Goal: Obtain resource: Download file/media

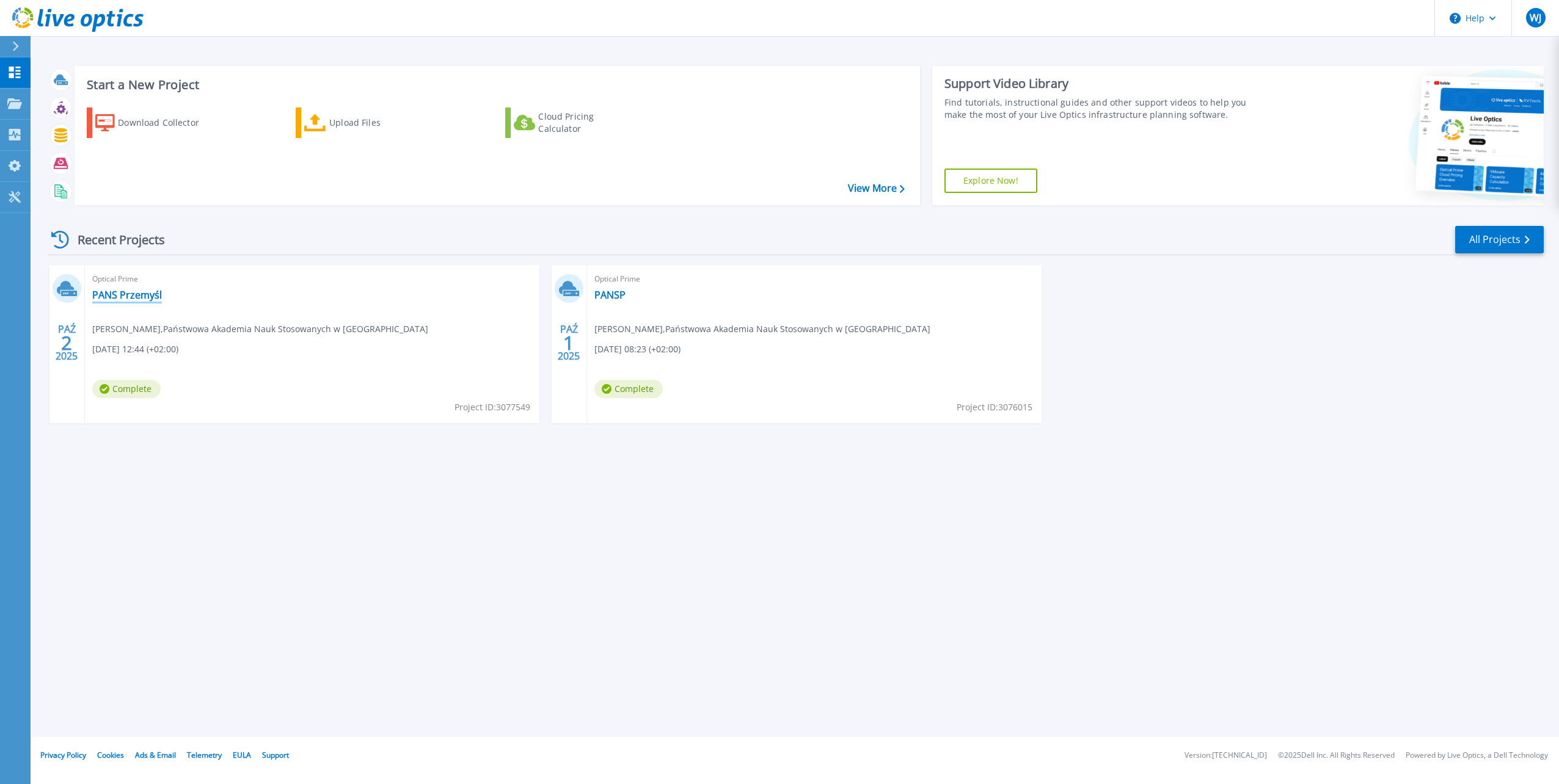
click at [118, 293] on link "PANS Przemyśl" at bounding box center [127, 295] width 70 height 13
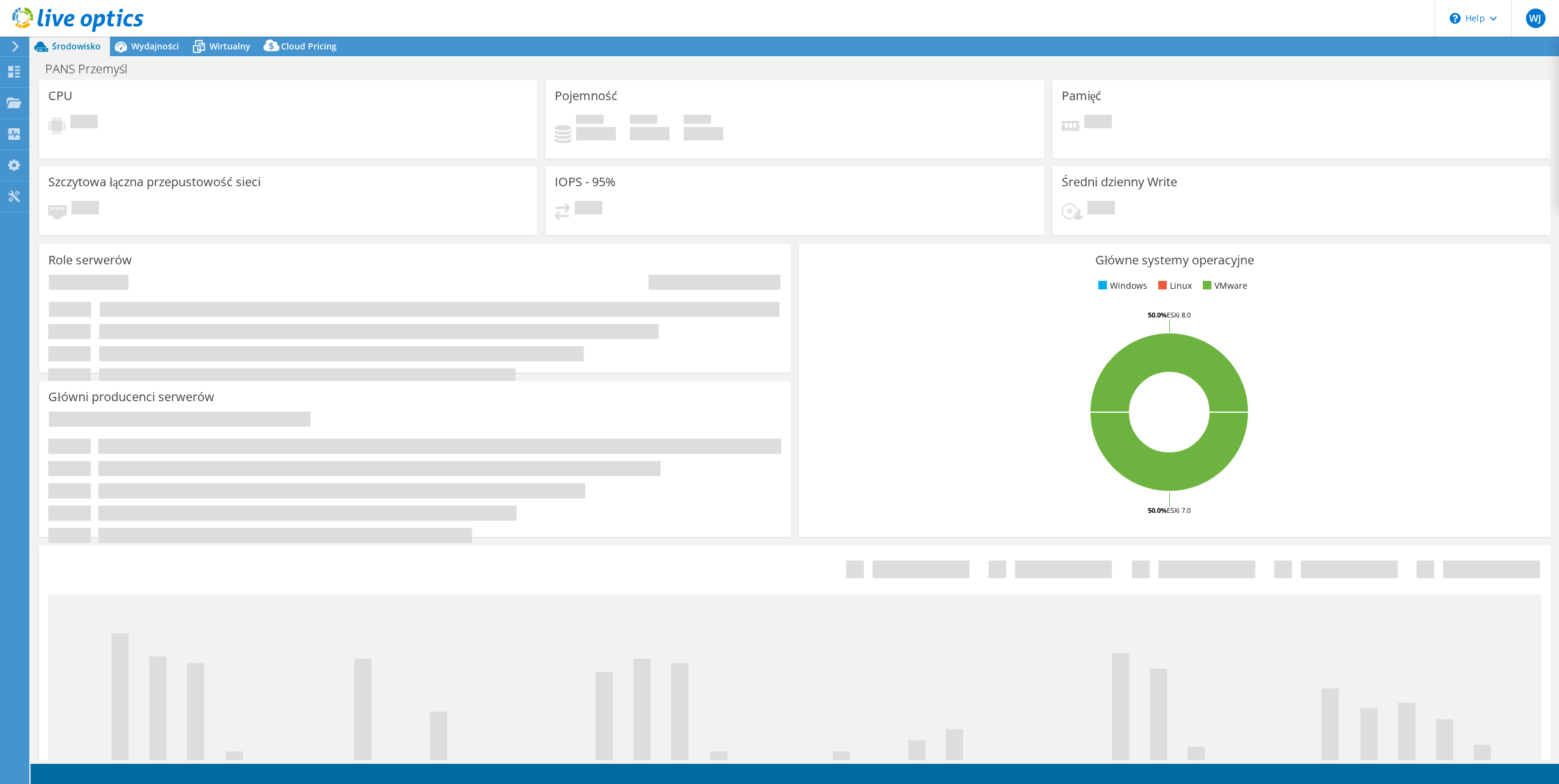
select select "USD"
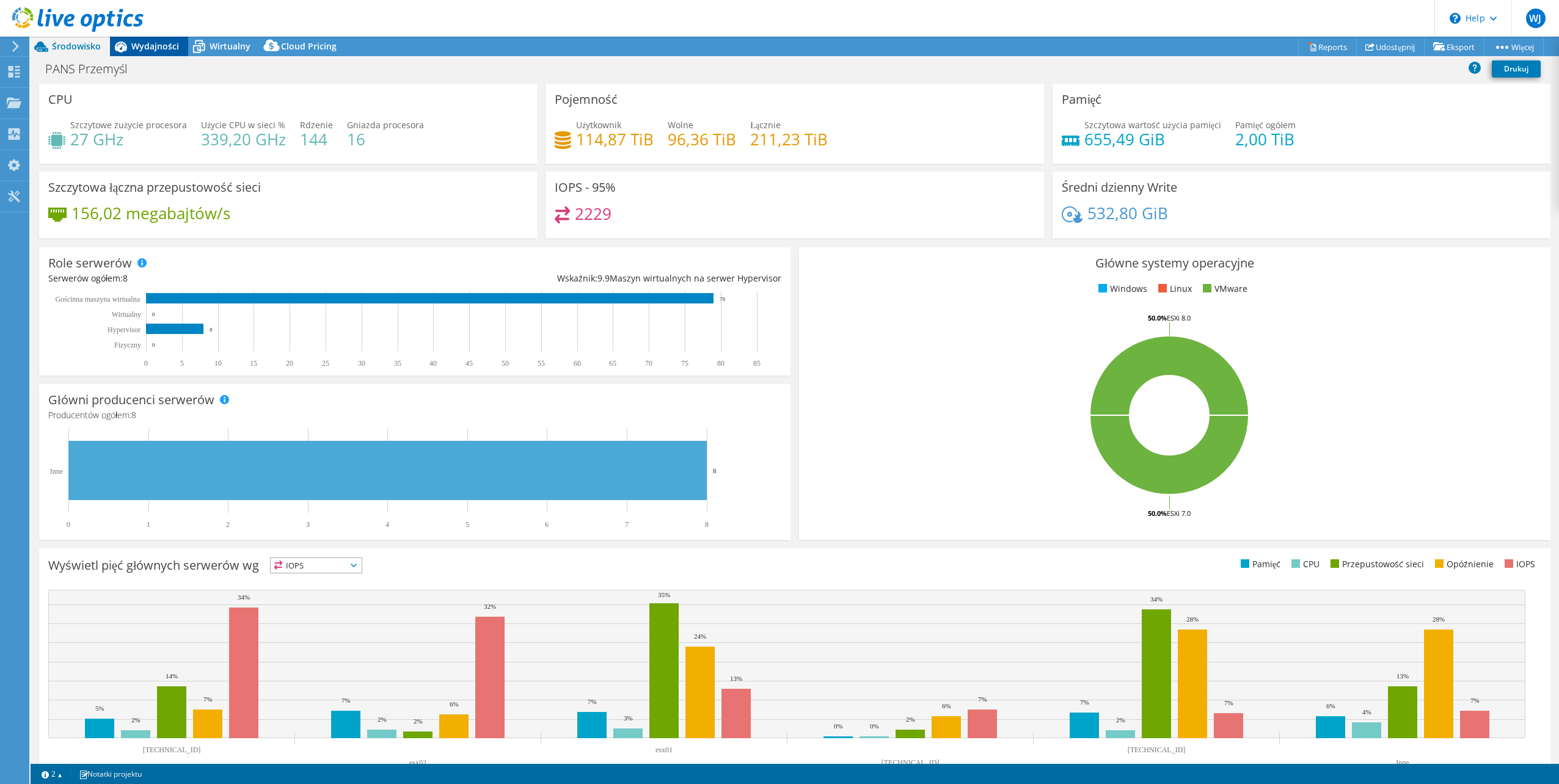
click at [157, 47] on span "Wydajności" at bounding box center [155, 46] width 47 height 12
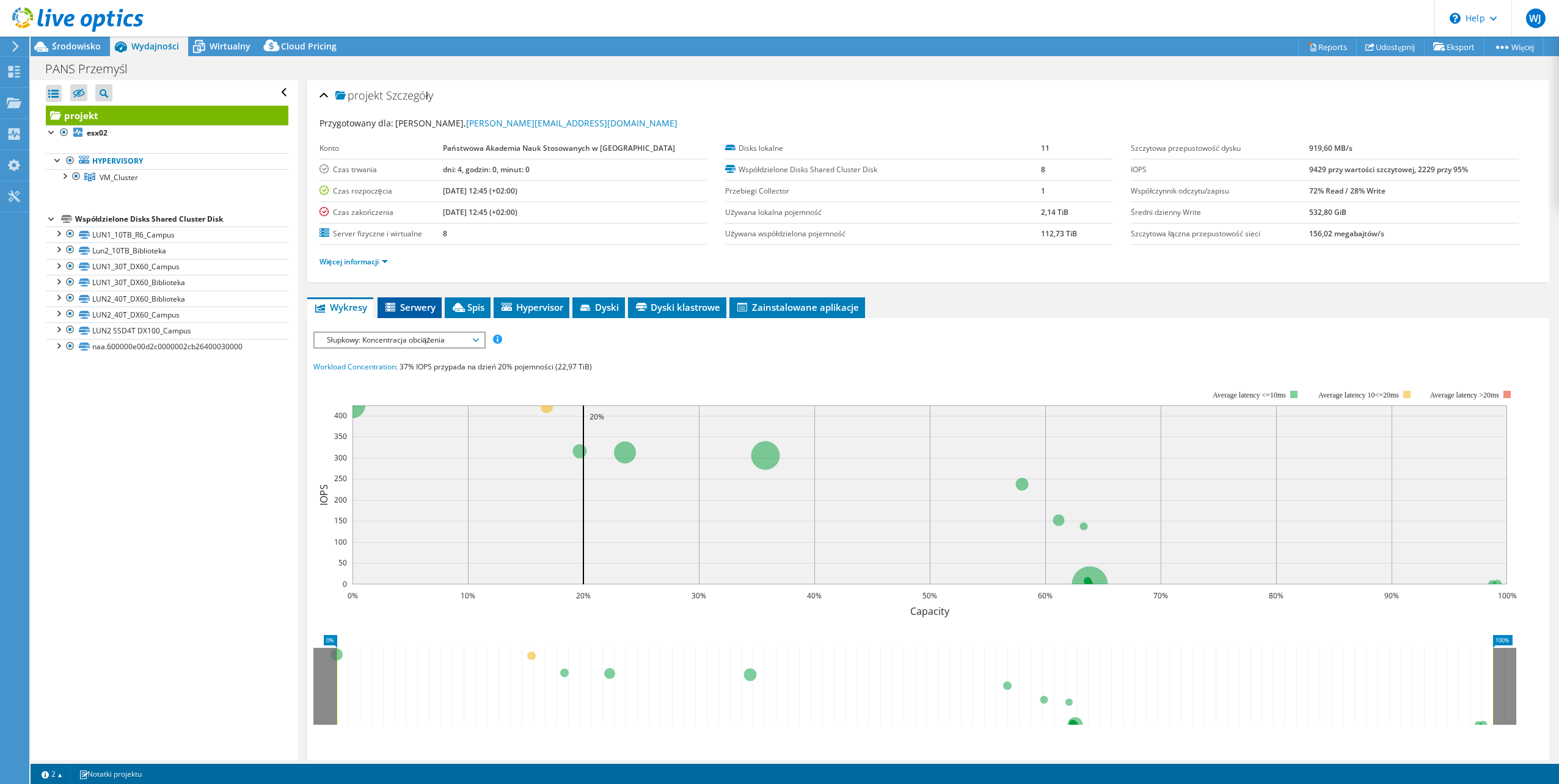
click at [419, 305] on span "Serwery" at bounding box center [410, 306] width 52 height 13
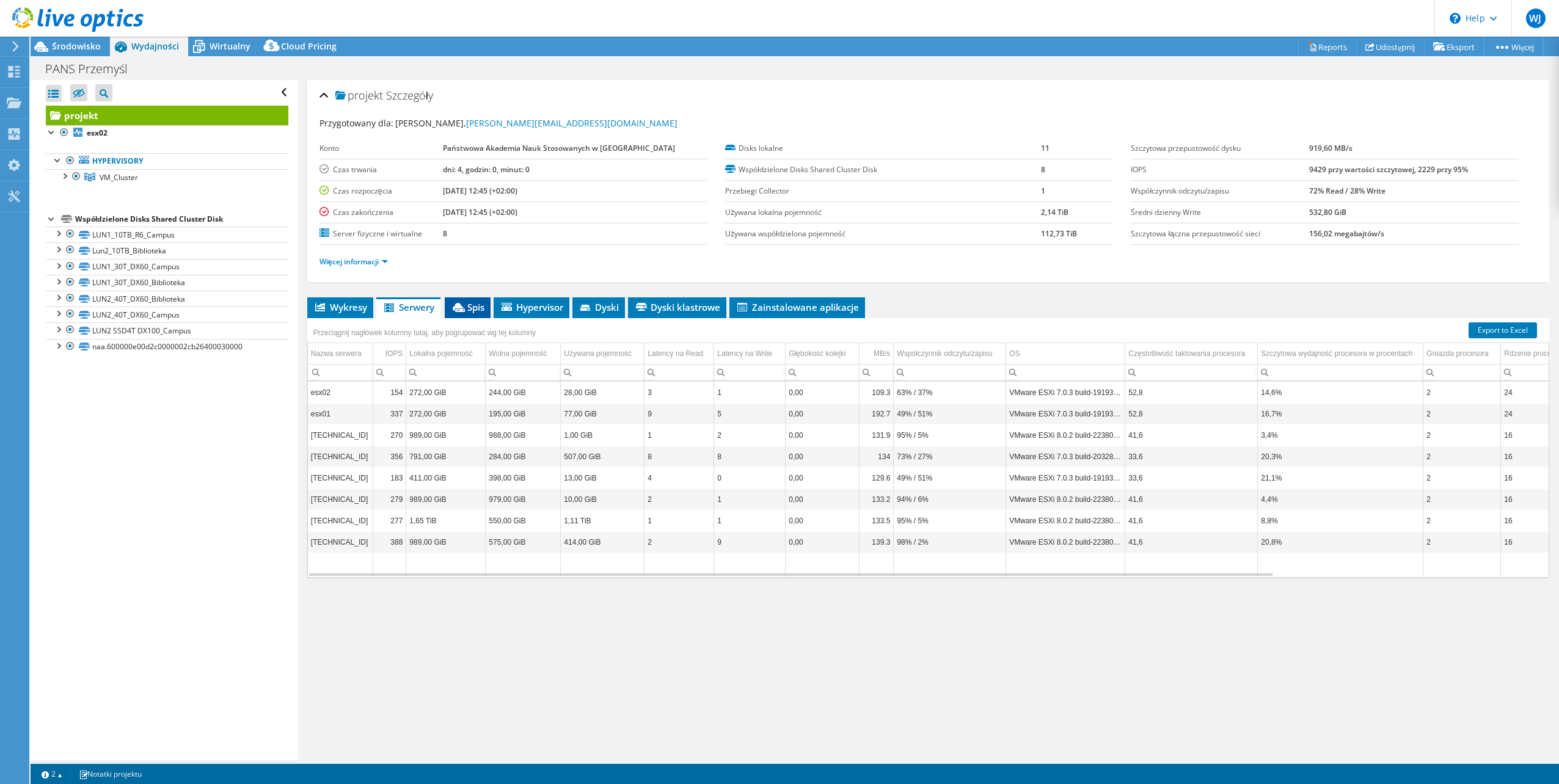
click at [475, 305] on span "Spis" at bounding box center [467, 306] width 34 height 13
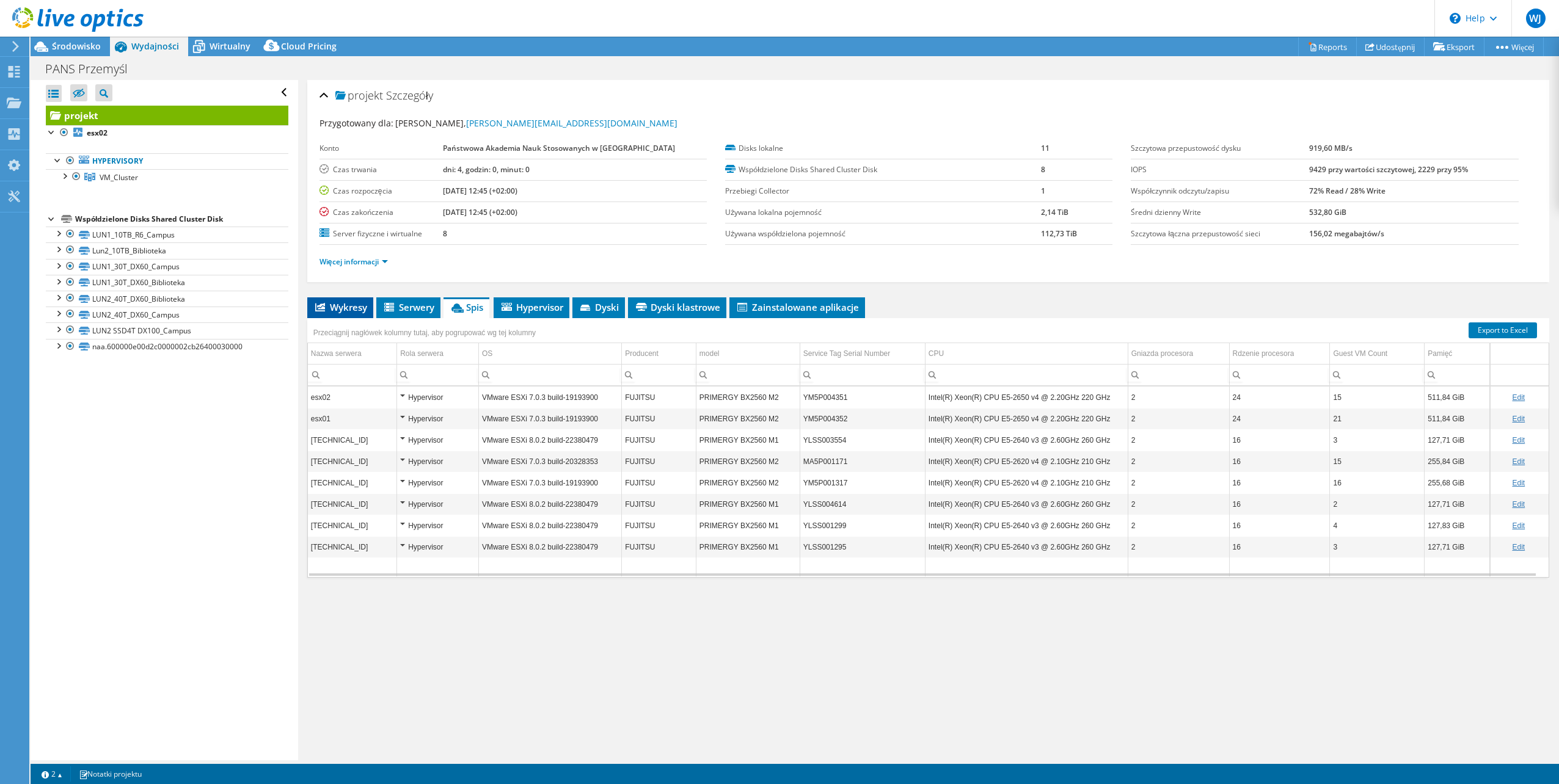
click at [341, 309] on span "Wykresy" at bounding box center [340, 306] width 54 height 13
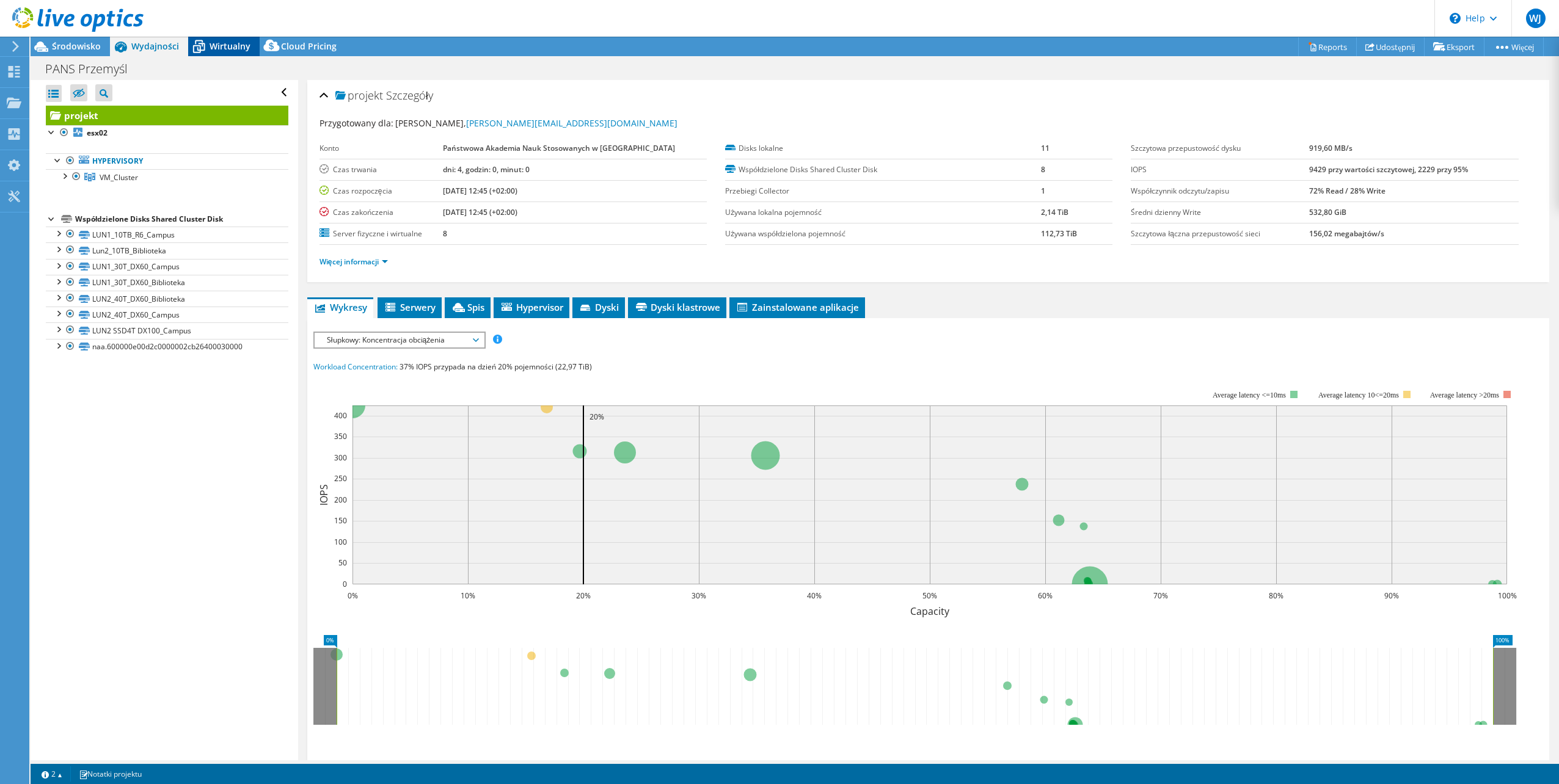
click at [223, 42] on span "Wirtualny" at bounding box center [230, 46] width 41 height 12
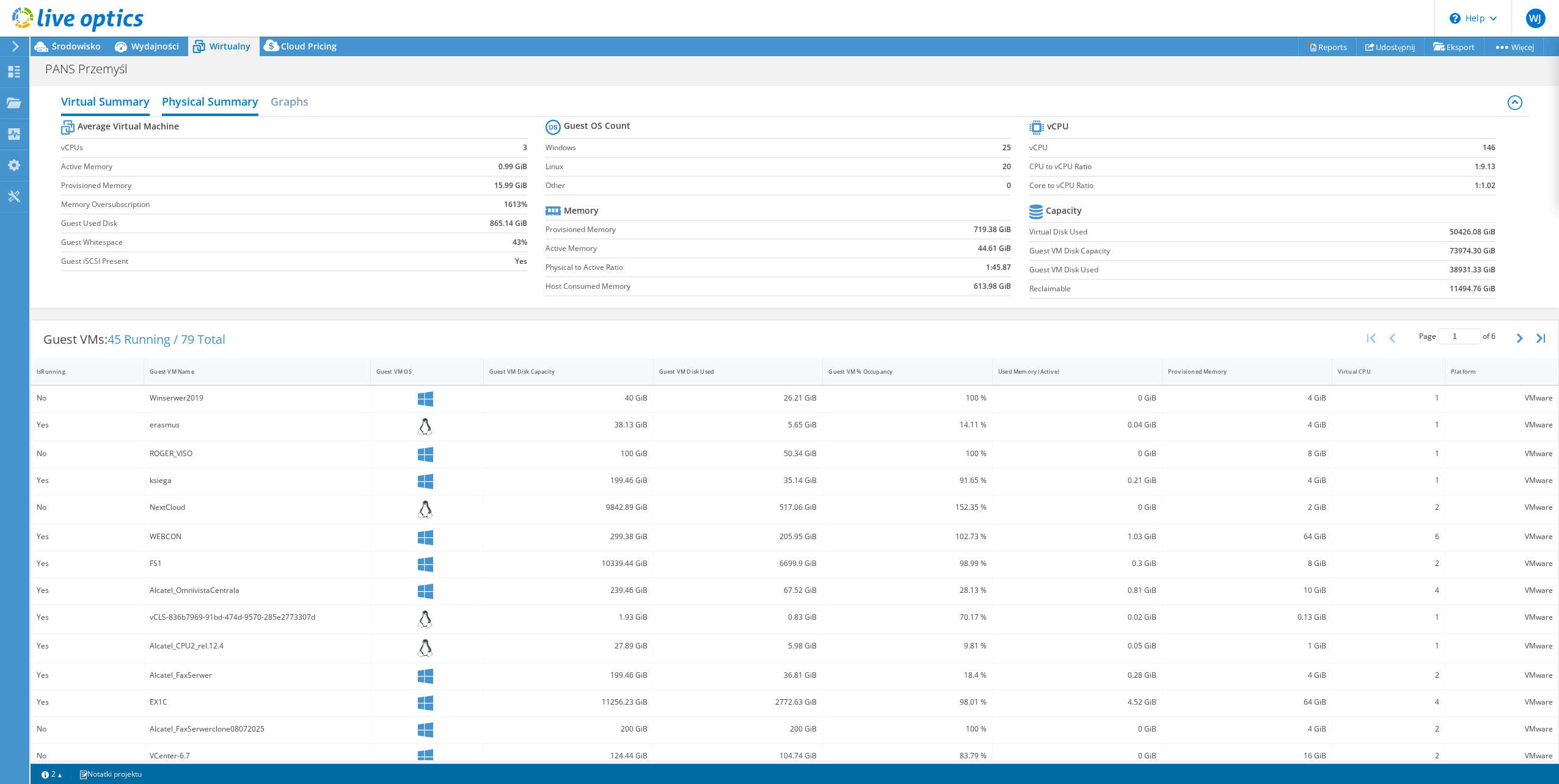
click at [205, 104] on h2 "Physical Summary" at bounding box center [210, 102] width 97 height 27
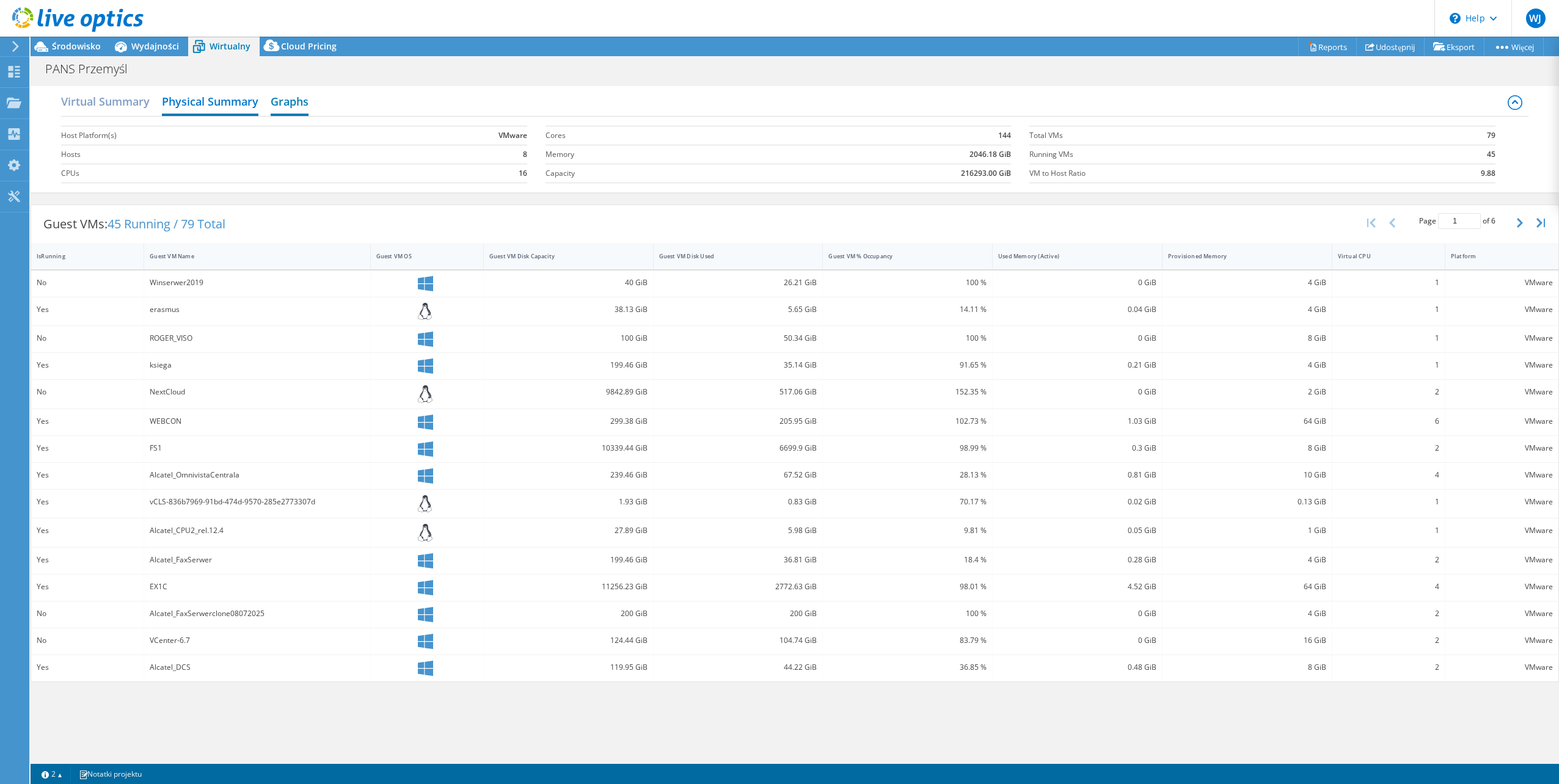
click at [293, 102] on h2 "Graphs" at bounding box center [289, 102] width 38 height 27
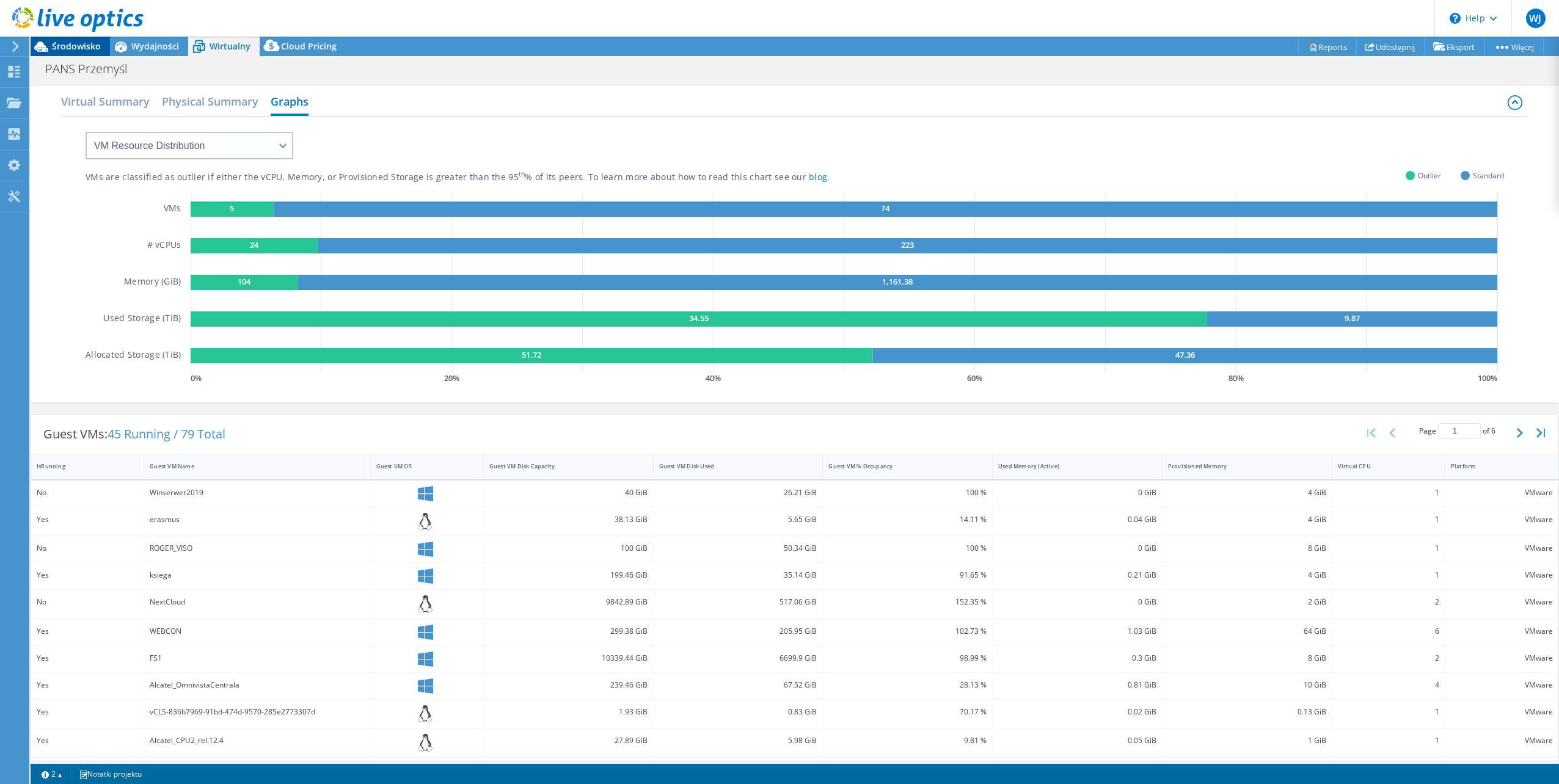
click at [59, 44] on span "Środowisko" at bounding box center [76, 46] width 49 height 12
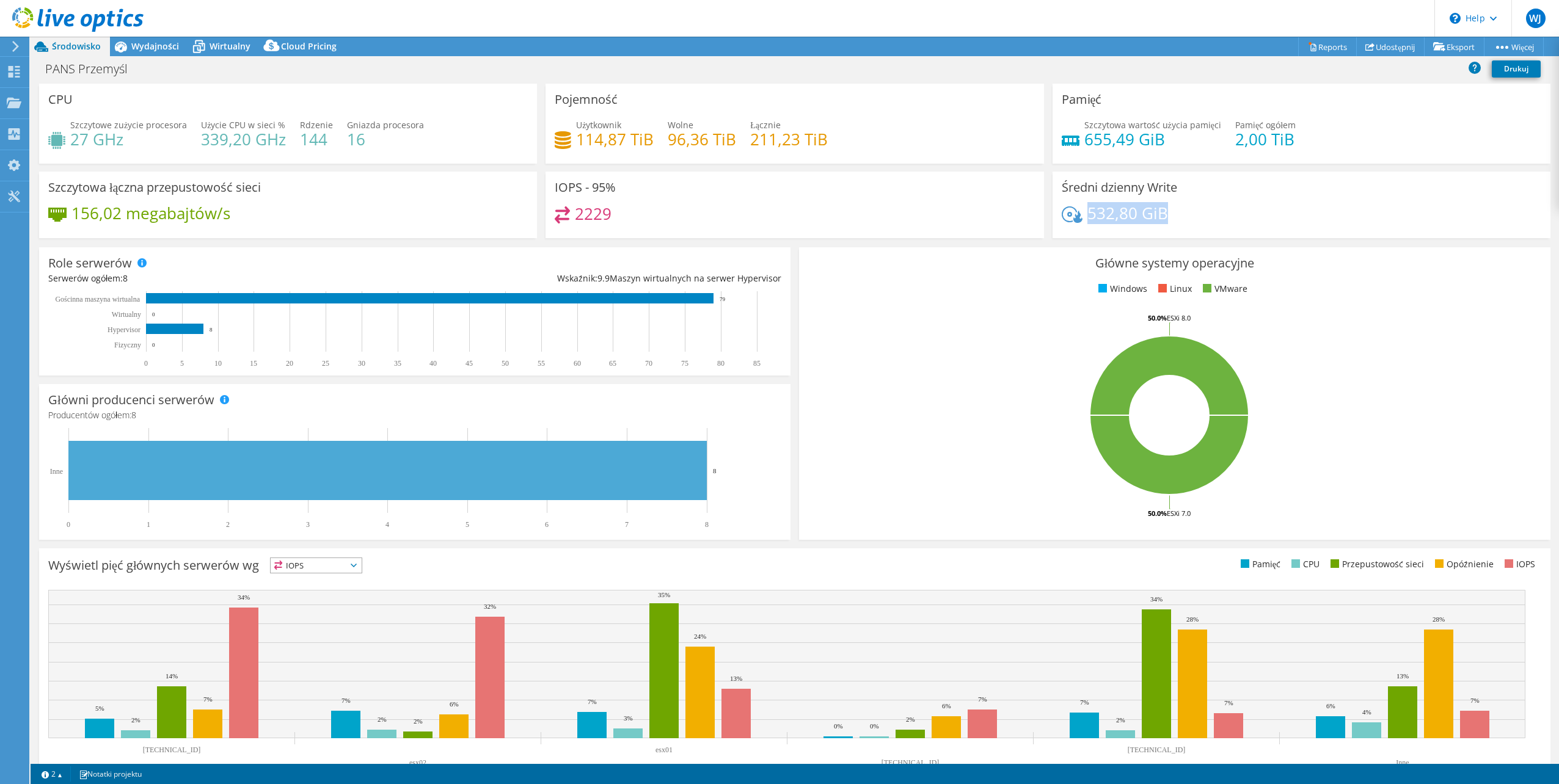
drag, startPoint x: 1082, startPoint y: 217, endPoint x: 1164, endPoint y: 213, distance: 82.1
click at [1164, 213] on div "532,80 GiB" at bounding box center [1302, 218] width 480 height 26
click at [1313, 49] on link "Reports" at bounding box center [1327, 47] width 59 height 19
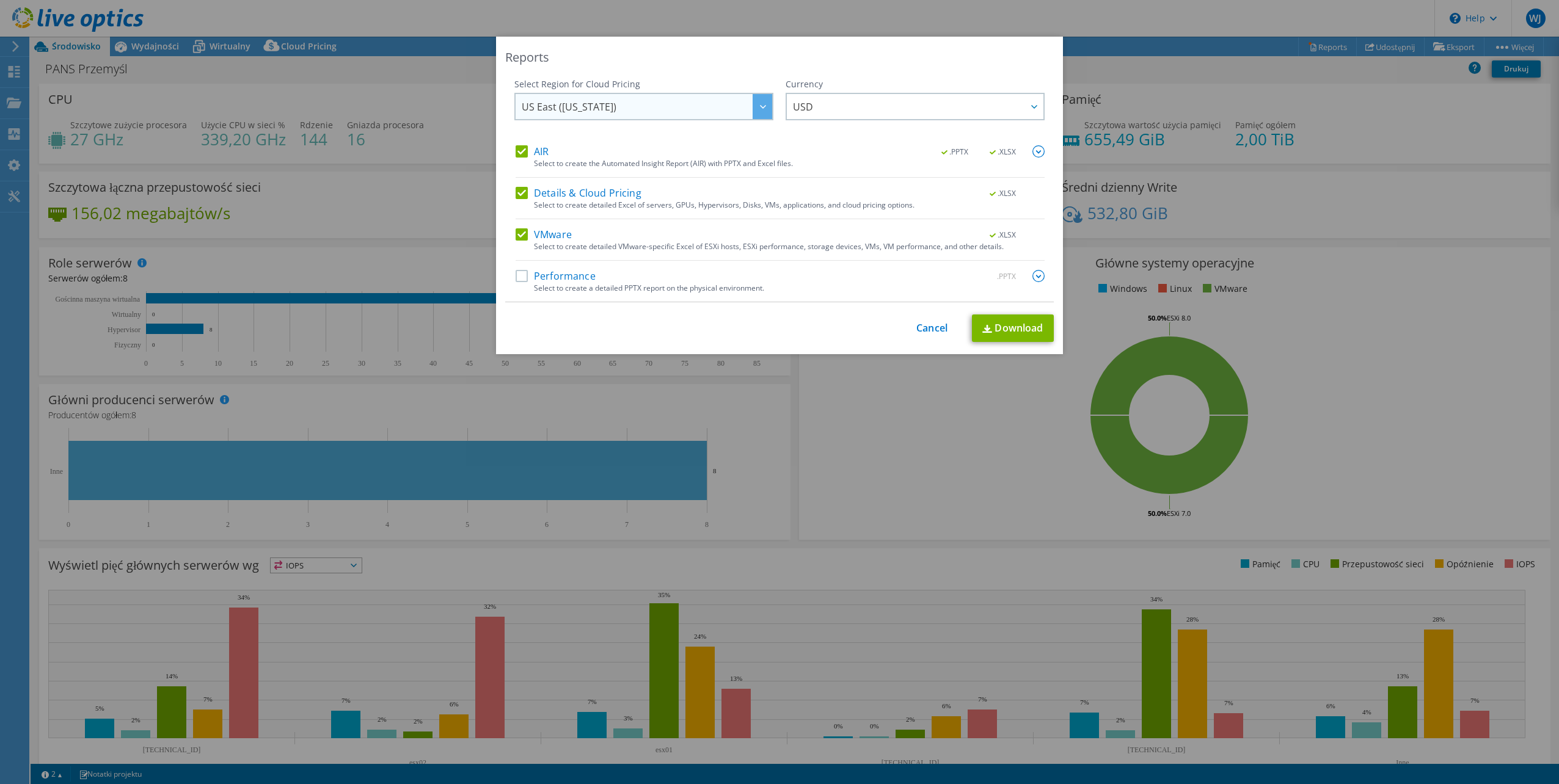
click at [695, 105] on span "US East ([US_STATE])" at bounding box center [646, 106] width 250 height 25
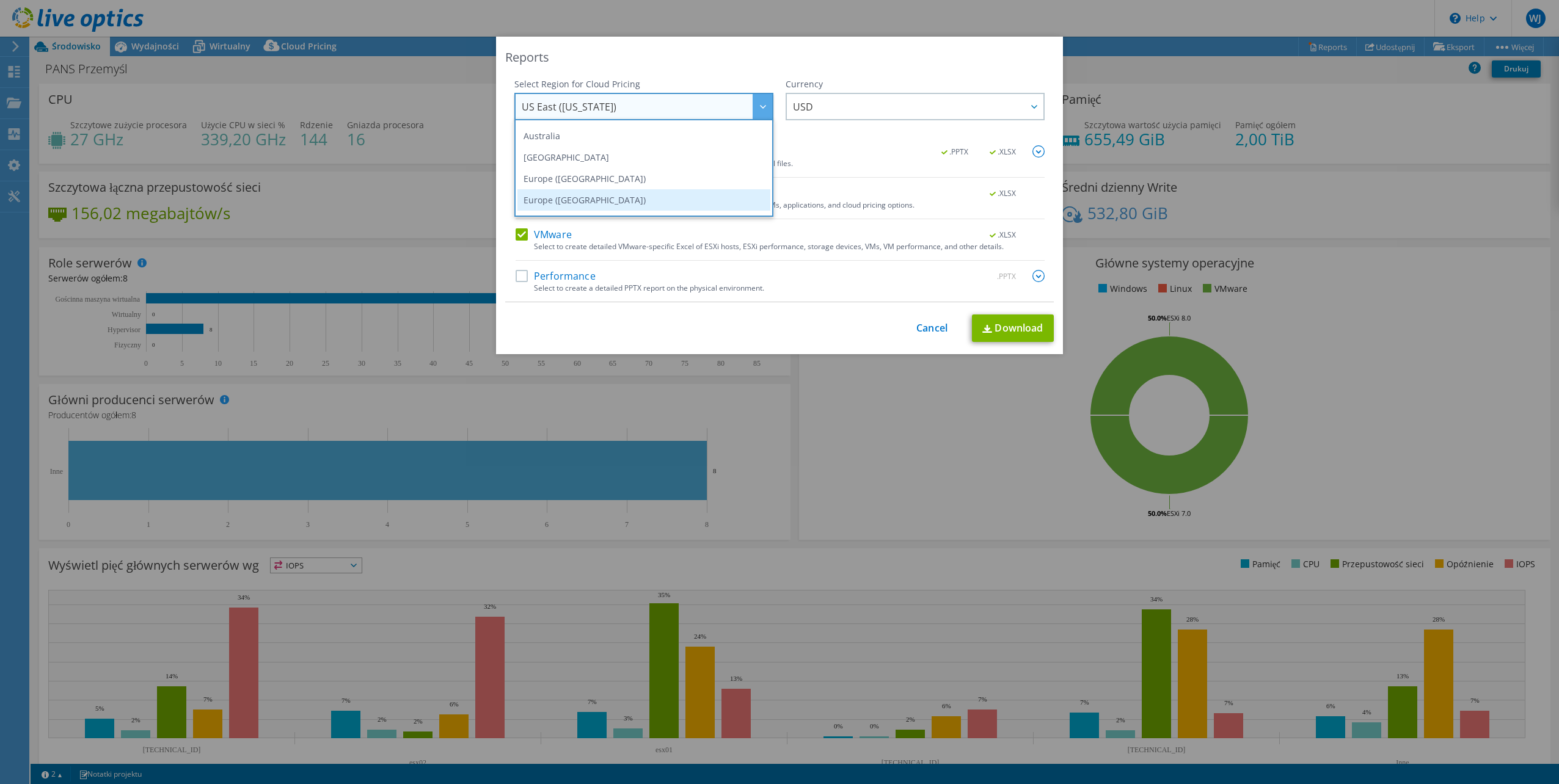
click at [682, 195] on li "Europe ([GEOGRAPHIC_DATA])" at bounding box center [643, 200] width 252 height 21
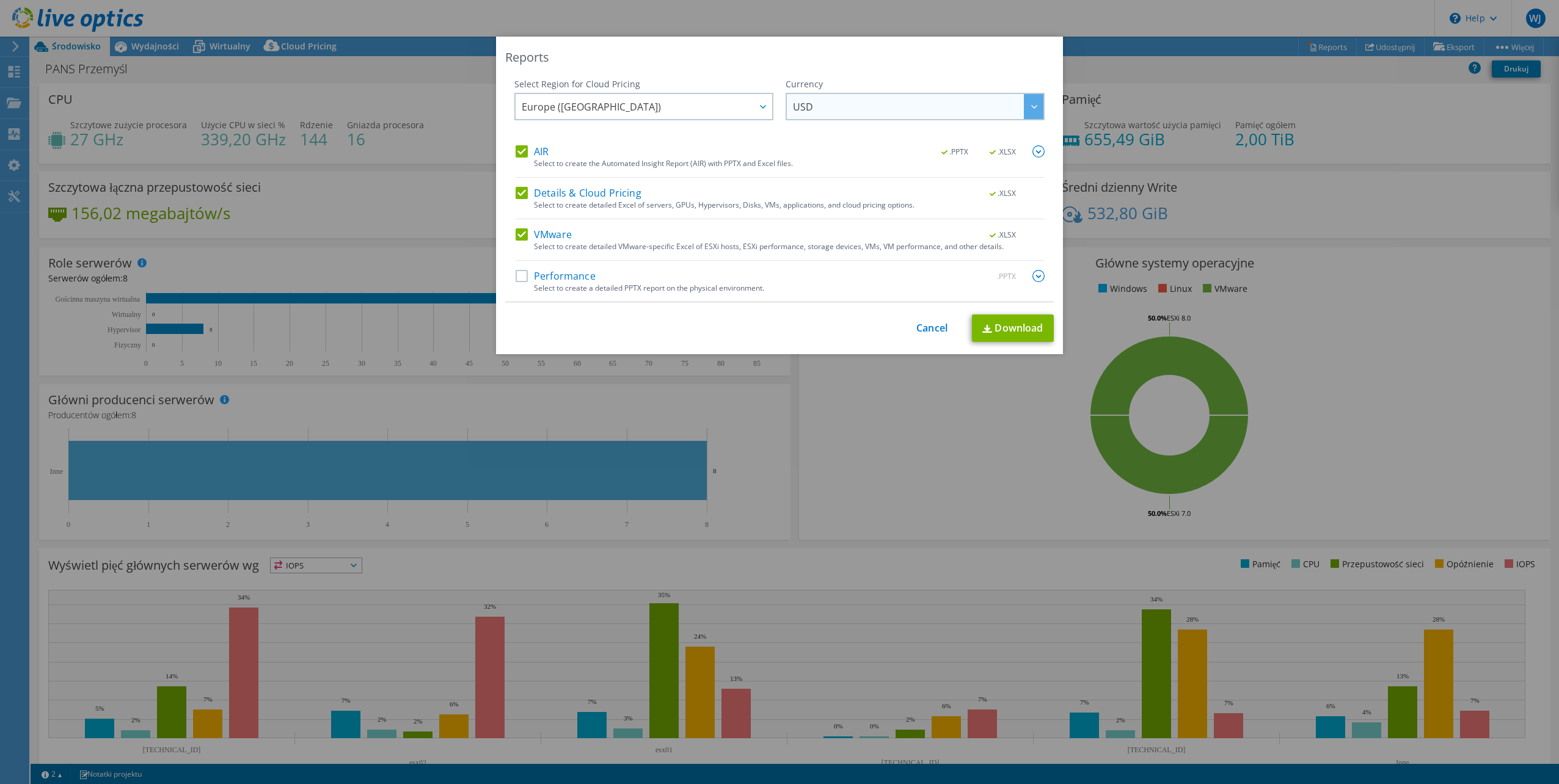
click at [833, 108] on span "USD" at bounding box center [918, 106] width 250 height 25
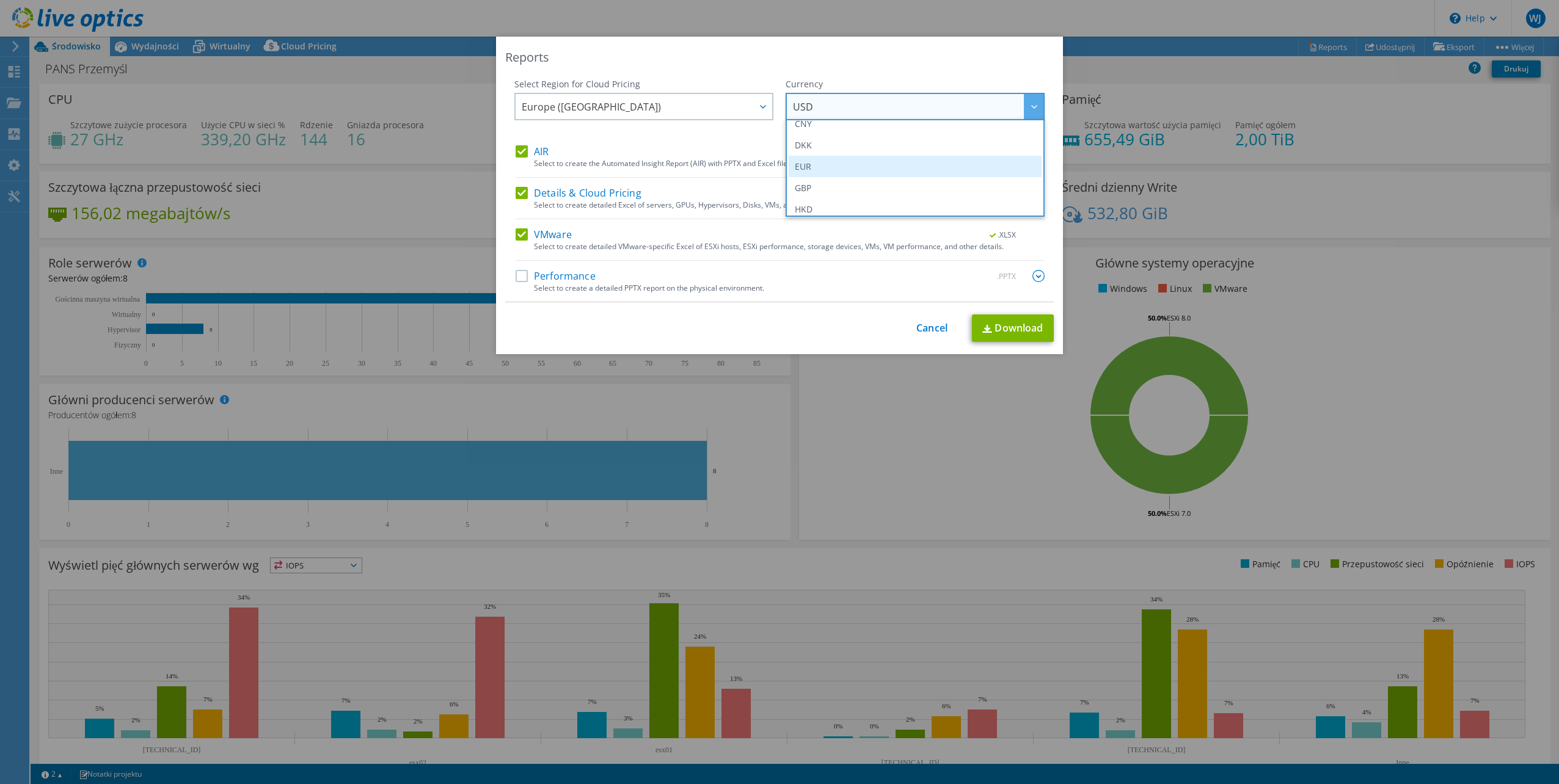
click at [839, 168] on li "EUR" at bounding box center [914, 166] width 252 height 21
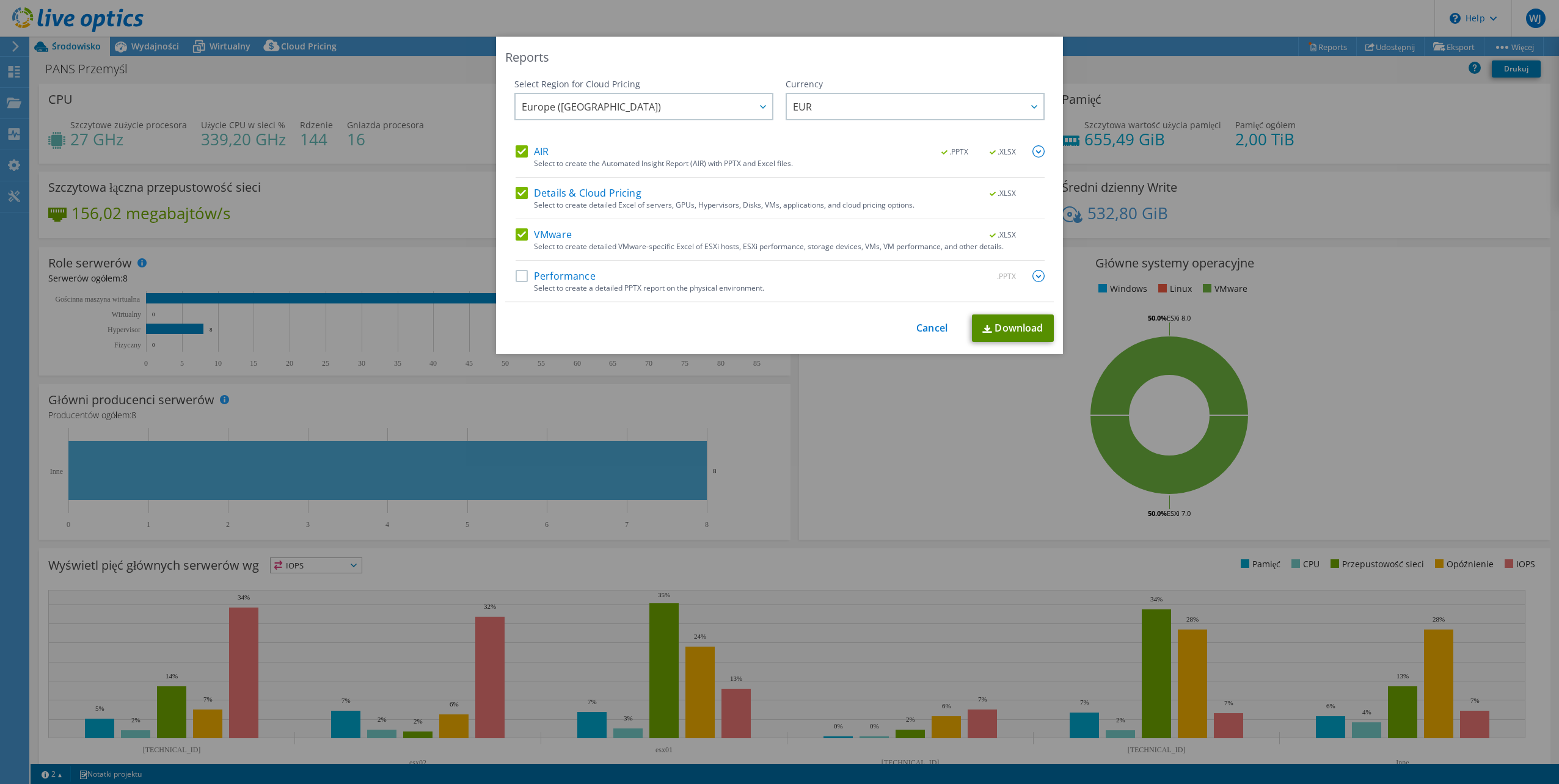
click at [1014, 331] on link "Download" at bounding box center [1013, 328] width 82 height 27
